Goal: Obtain resource: Download file/media

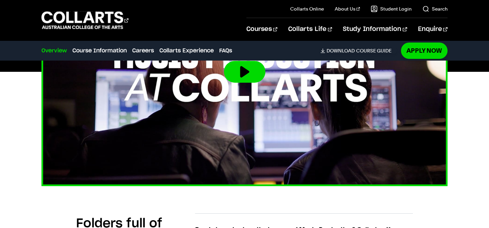
scroll to position [295, 0]
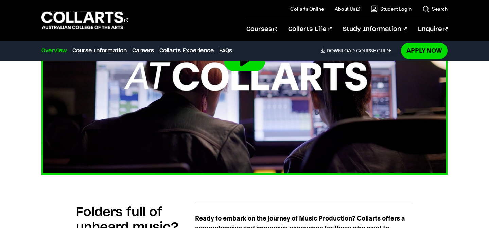
click at [229, 69] on button at bounding box center [244, 61] width 41 height 22
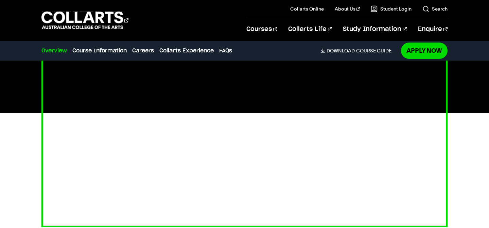
scroll to position [244, 0]
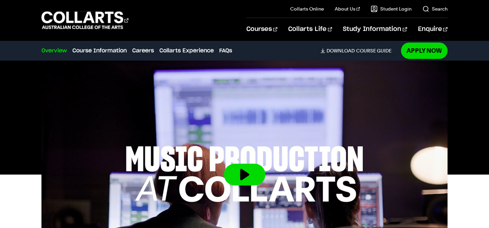
scroll to position [191, 0]
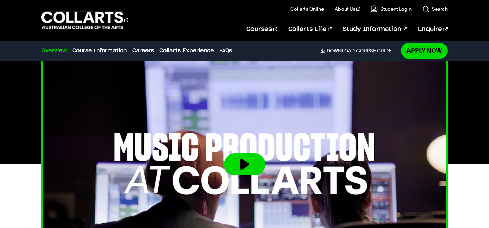
click at [245, 176] on img at bounding box center [244, 163] width 446 height 251
click at [249, 170] on button at bounding box center [244, 164] width 41 height 22
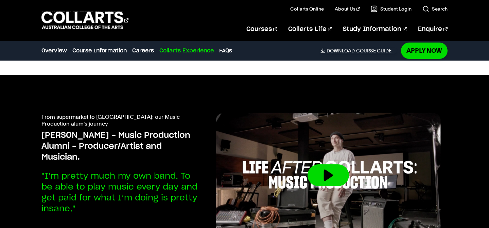
scroll to position [2177, 0]
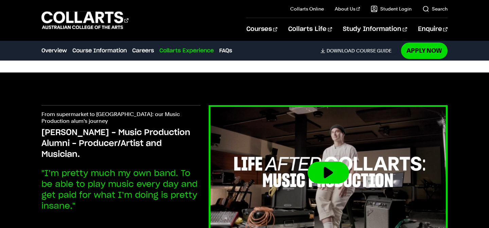
click at [342, 179] on button at bounding box center [327, 172] width 41 height 22
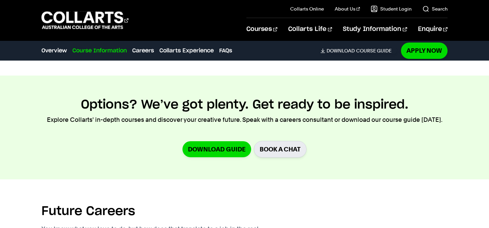
scroll to position [1010, 0]
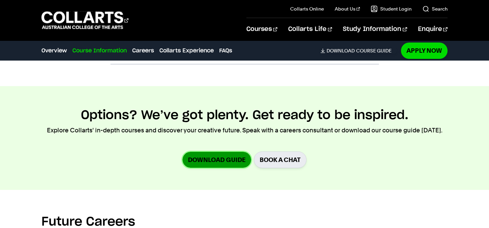
click at [198, 159] on link "Download Guide" at bounding box center [216, 160] width 69 height 16
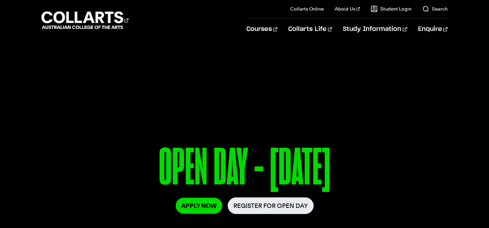
scroll to position [15, 0]
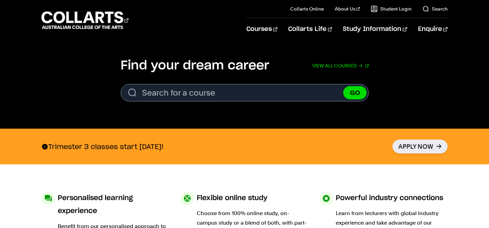
scroll to position [223, 0]
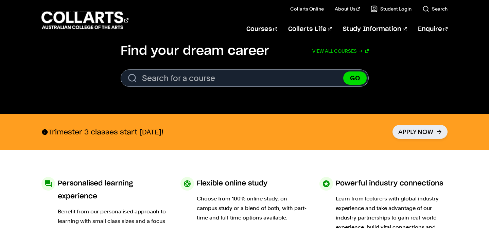
drag, startPoint x: 155, startPoint y: 135, endPoint x: 188, endPoint y: 128, distance: 33.6
click at [163, 128] on p "Trimester 3 classes start 15th of September!" at bounding box center [102, 131] width 122 height 9
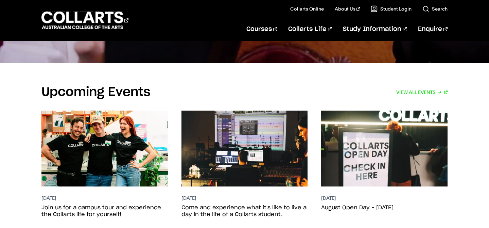
scroll to position [1324, 0]
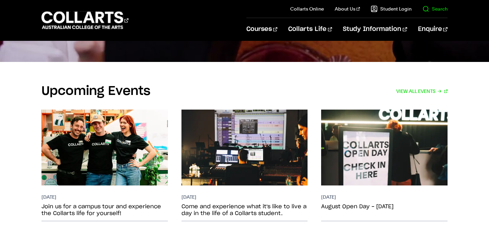
click at [431, 8] on link "Search" at bounding box center [434, 8] width 25 height 7
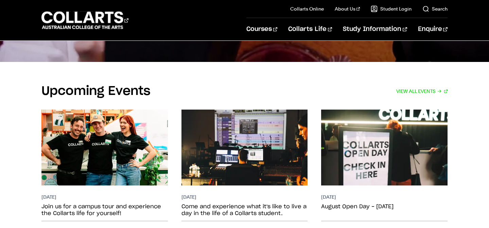
scroll to position [0, 0]
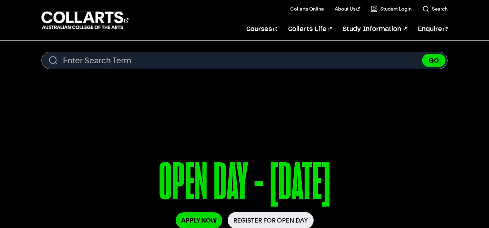
click at [143, 75] on section "Search. Search content GO" at bounding box center [244, 63] width 489 height 44
click at [143, 70] on section "Search. Search content GO" at bounding box center [244, 63] width 406 height 22
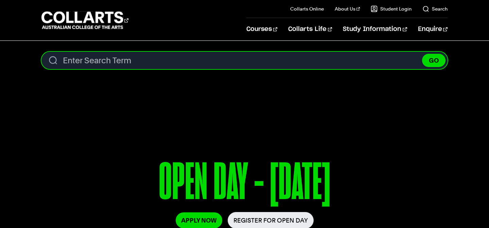
click at [148, 67] on input "Search content" at bounding box center [244, 60] width 406 height 17
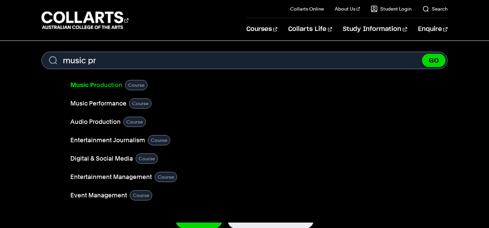
click at [85, 82] on b "Music Pr" at bounding box center [83, 84] width 26 height 7
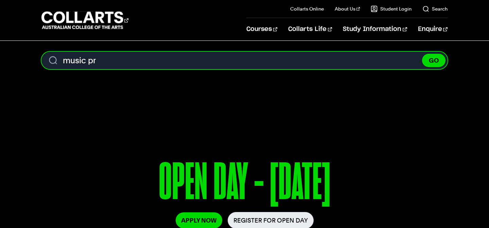
click at [125, 58] on input "music pr" at bounding box center [244, 60] width 406 height 17
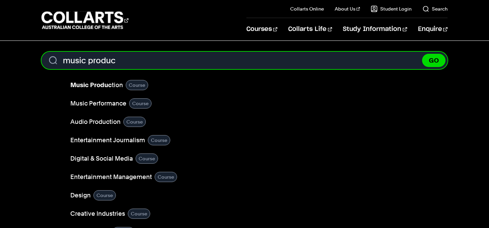
type input "music produc"
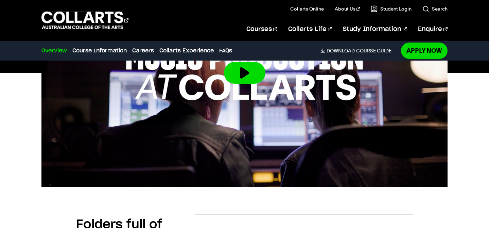
scroll to position [234, 0]
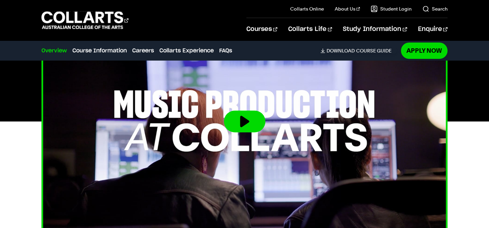
click at [232, 144] on img at bounding box center [244, 121] width 446 height 251
click at [245, 140] on img at bounding box center [244, 121] width 446 height 251
click at [245, 129] on button at bounding box center [244, 121] width 41 height 22
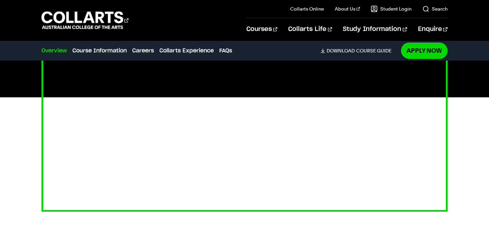
scroll to position [259, 0]
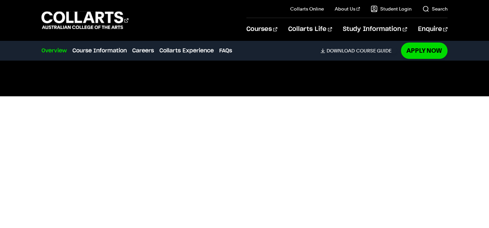
click at [35, 199] on div at bounding box center [244, 96] width 489 height 228
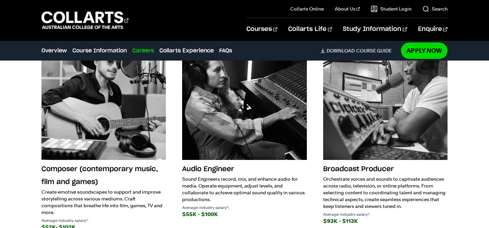
scroll to position [1254, 0]
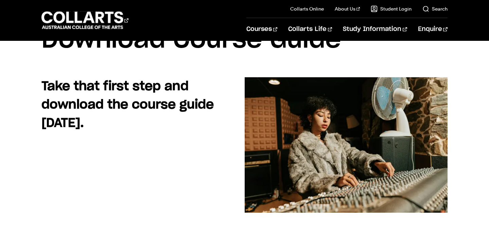
scroll to position [43, 0]
